Goal: Task Accomplishment & Management: Use online tool/utility

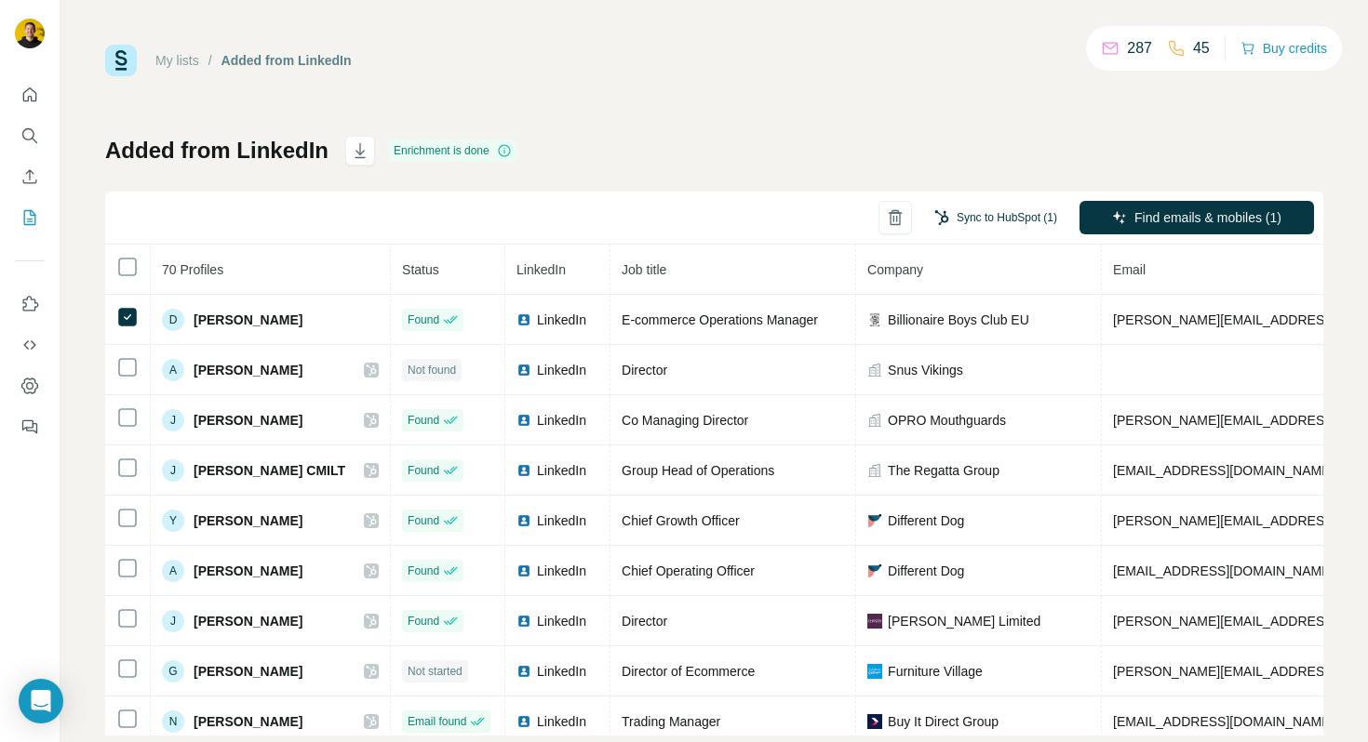
click at [982, 212] on button "Sync to HubSpot (1)" at bounding box center [995, 218] width 149 height 28
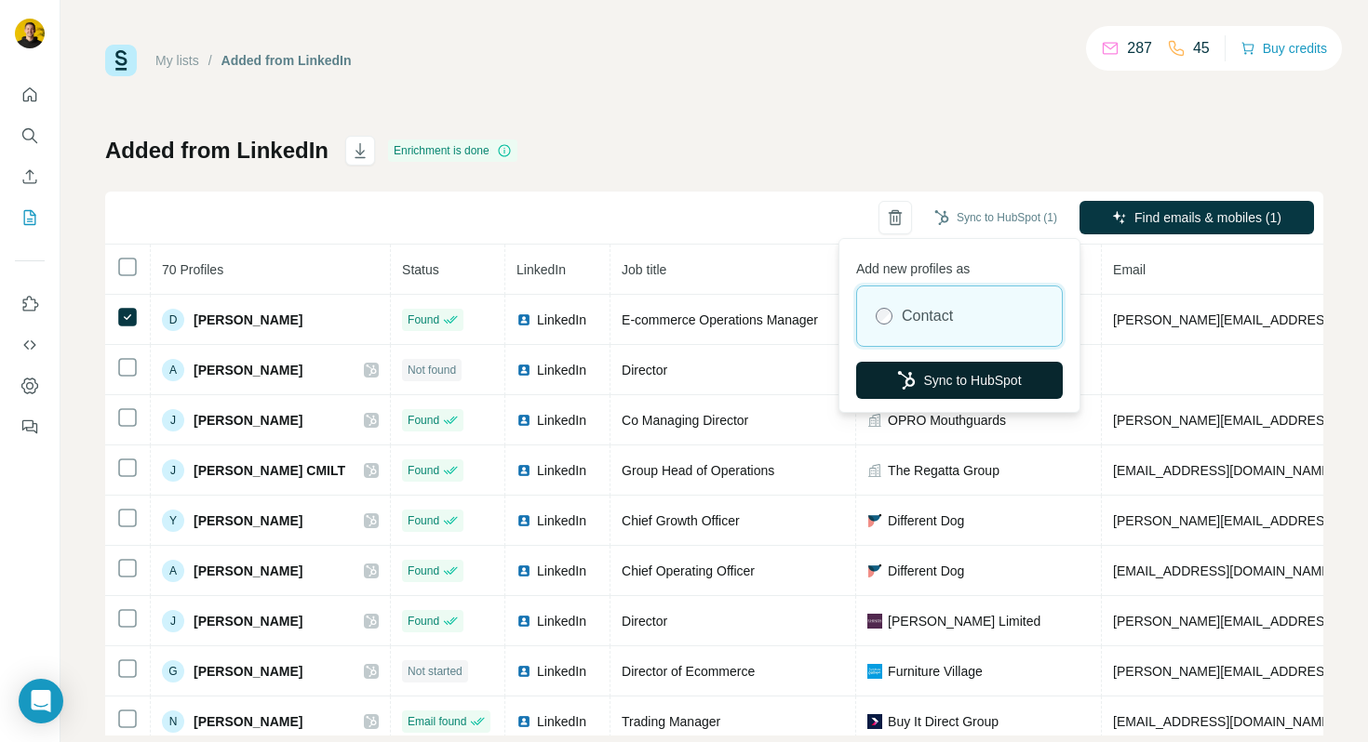
click at [953, 380] on button "Sync to HubSpot" at bounding box center [959, 380] width 207 height 37
